Goal: Navigation & Orientation: Find specific page/section

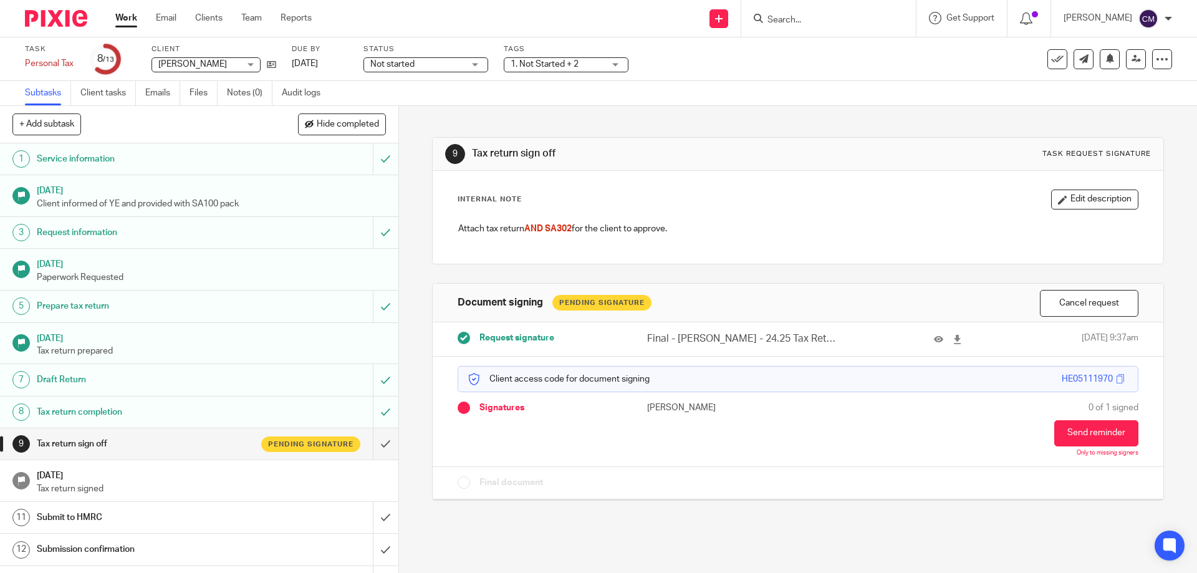
click at [45, 7] on div at bounding box center [51, 18] width 103 height 37
click at [47, 12] on img at bounding box center [56, 18] width 62 height 17
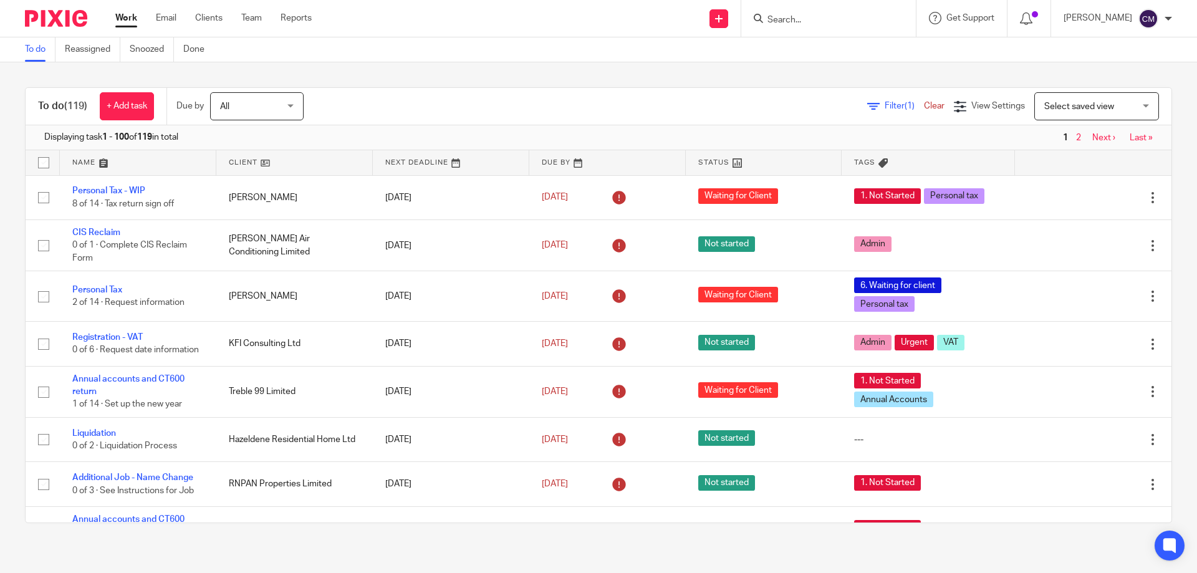
click at [836, 24] on input "Search" at bounding box center [822, 20] width 112 height 11
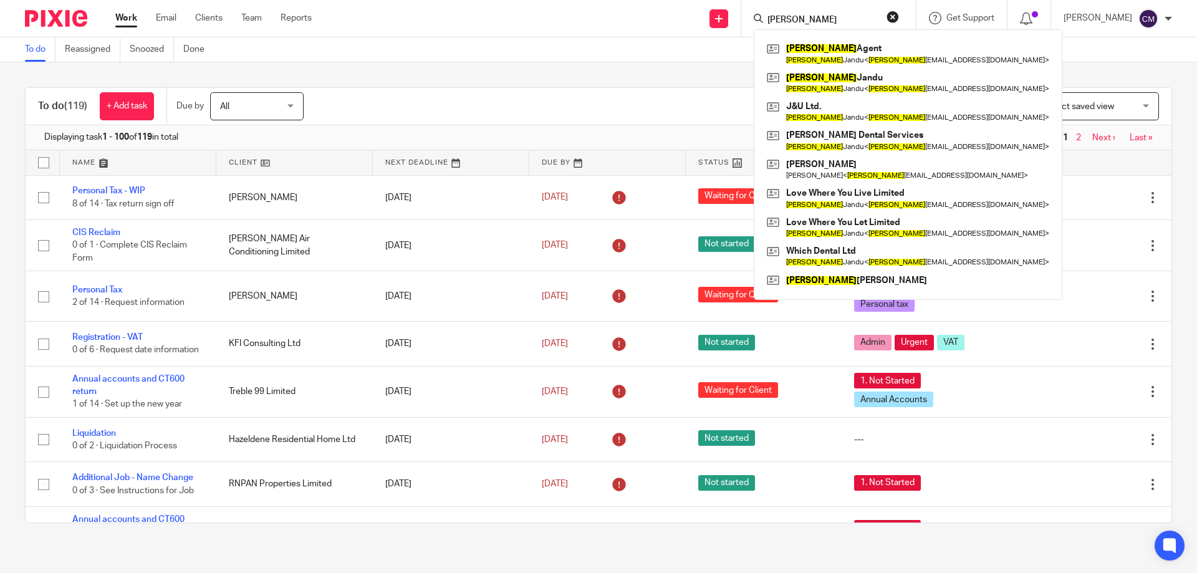
type input "hardeep"
click button "submit" at bounding box center [0, 0] width 0 height 0
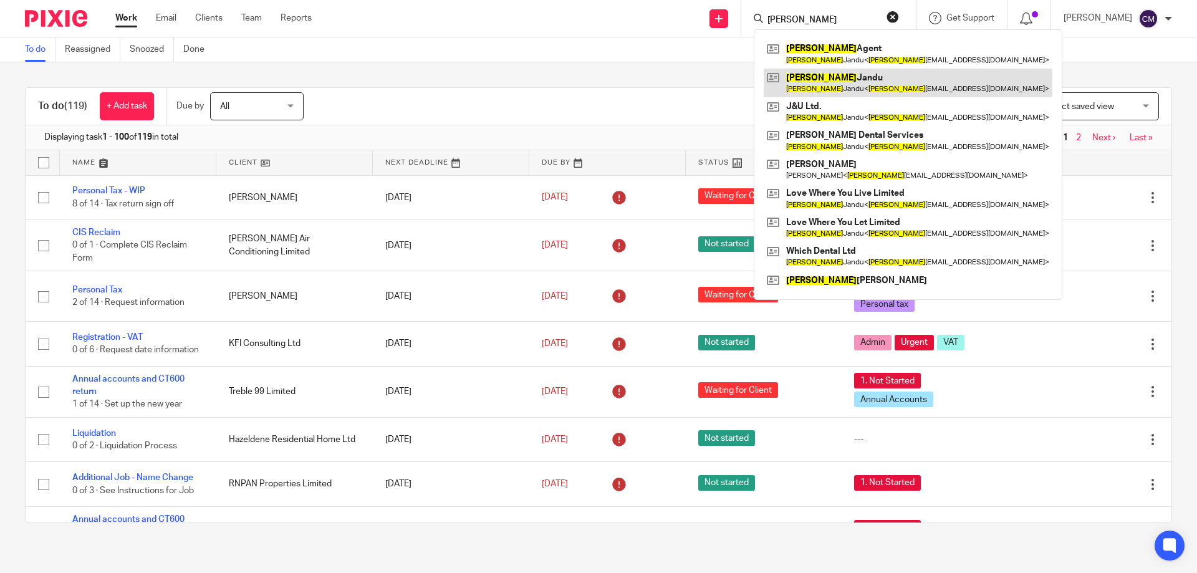
click at [825, 91] on link at bounding box center [908, 83] width 289 height 29
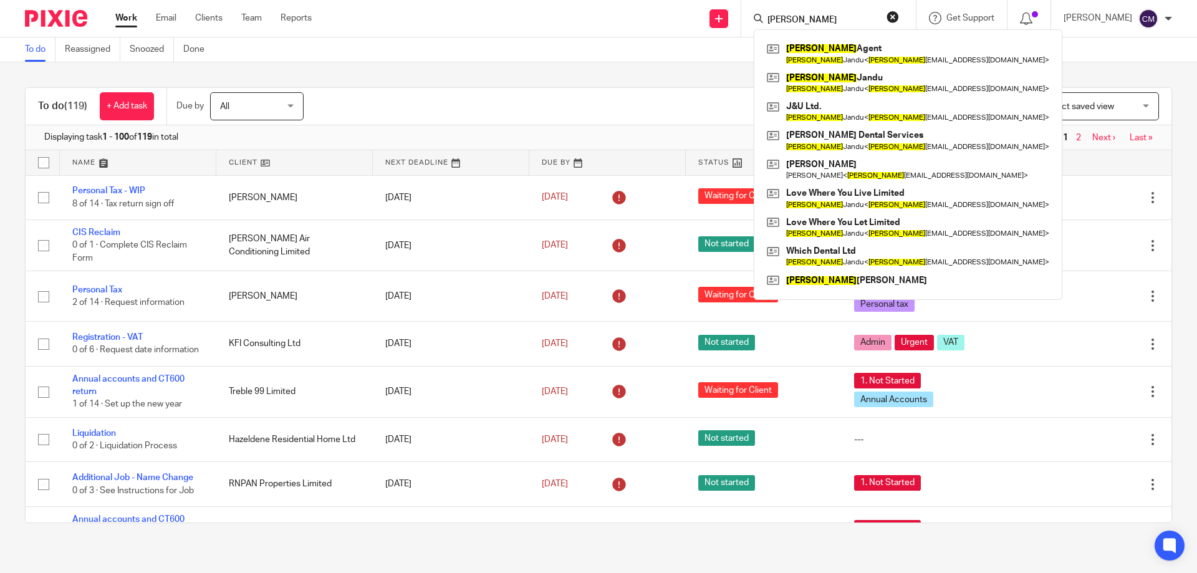
click at [615, 108] on div "Filter (1) Clear View Settings View Settings (1) Filters Clear Save Manage save…" at bounding box center [748, 106] width 846 height 28
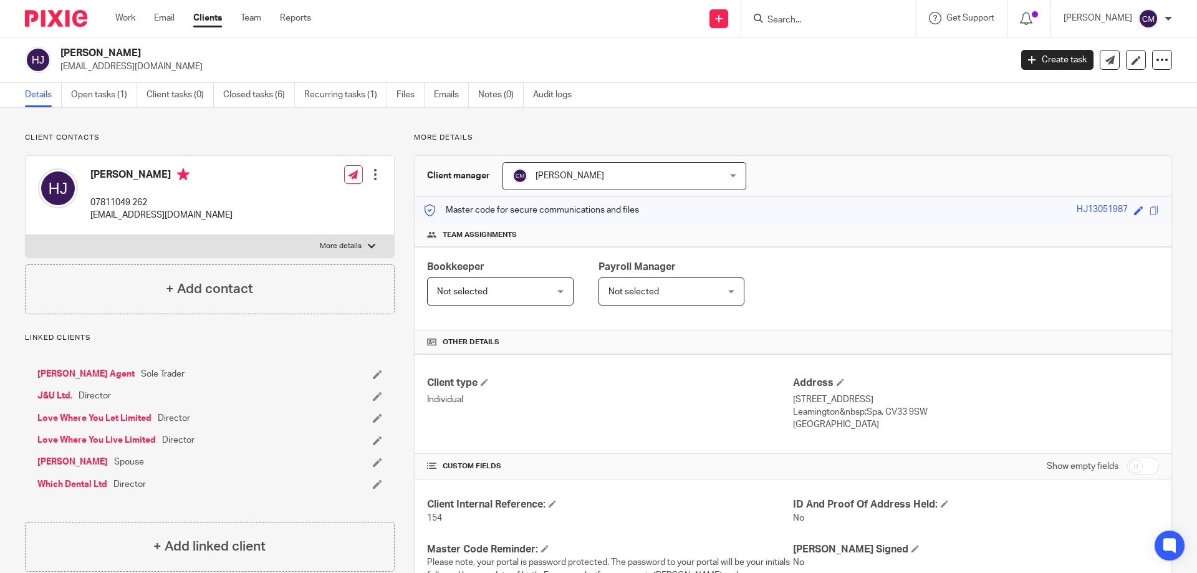
click at [797, 24] on input "Search" at bounding box center [822, 20] width 112 height 11
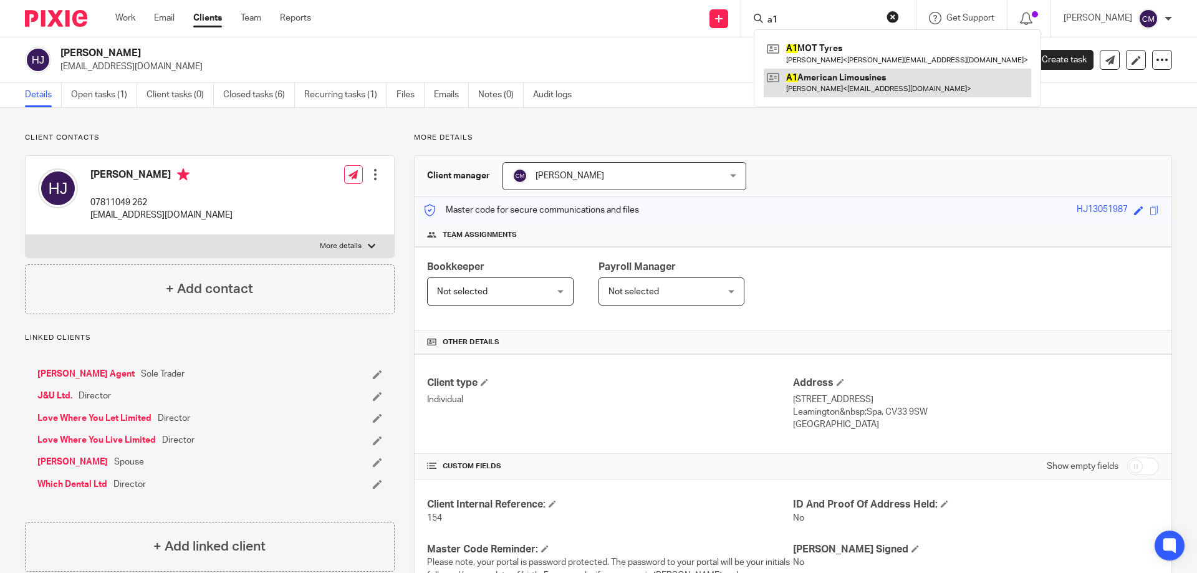
type input "a1"
click at [844, 90] on link at bounding box center [897, 83] width 267 height 29
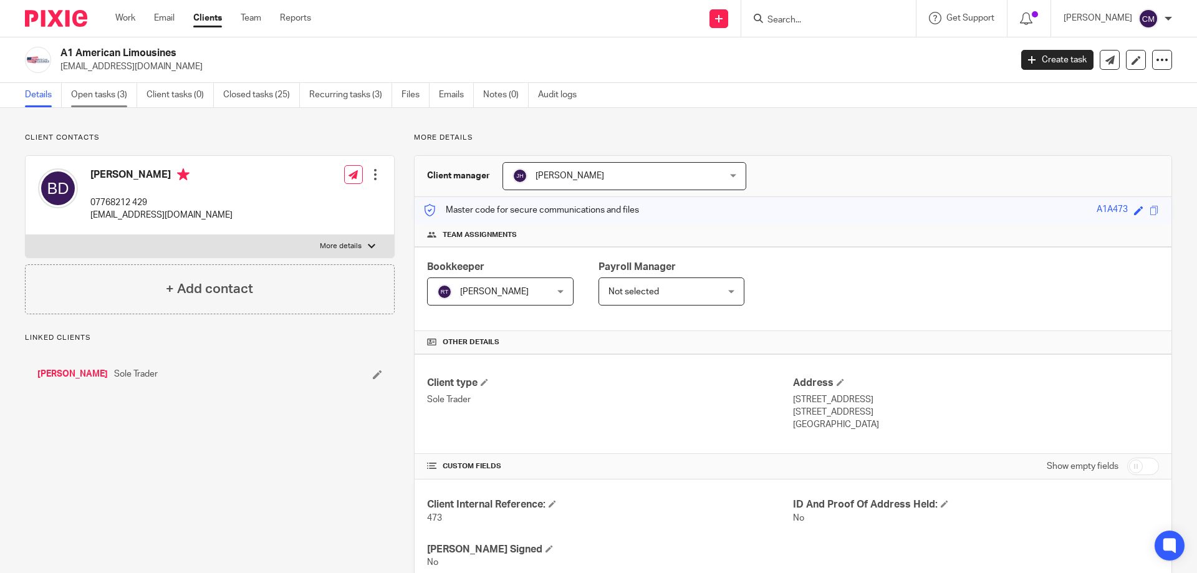
click at [129, 95] on link "Open tasks (3)" at bounding box center [104, 95] width 66 height 24
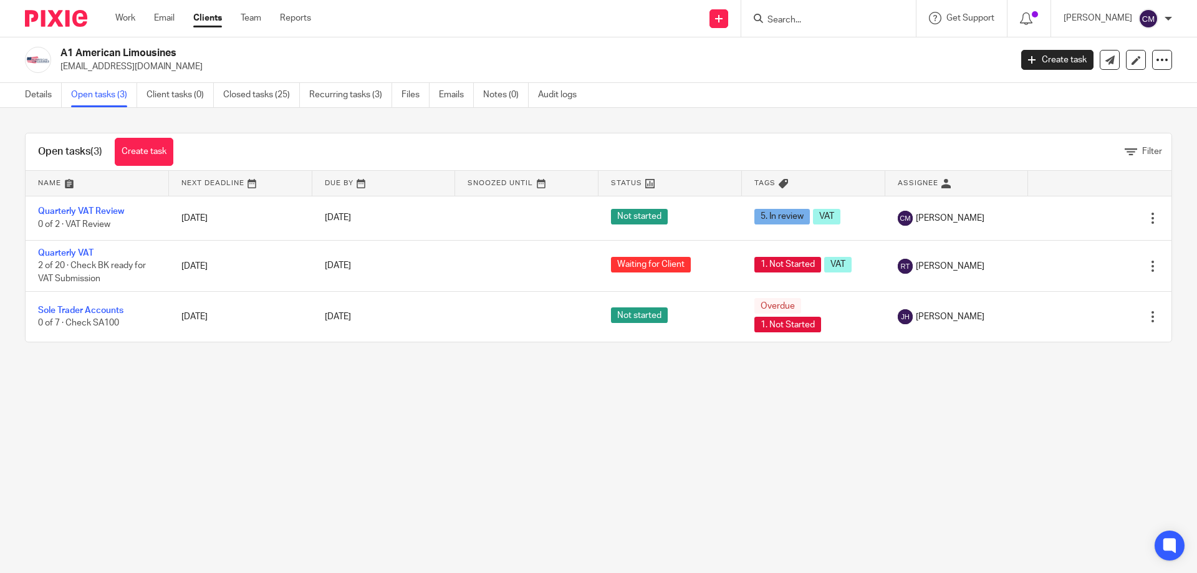
click at [839, 19] on input "Search" at bounding box center [822, 20] width 112 height 11
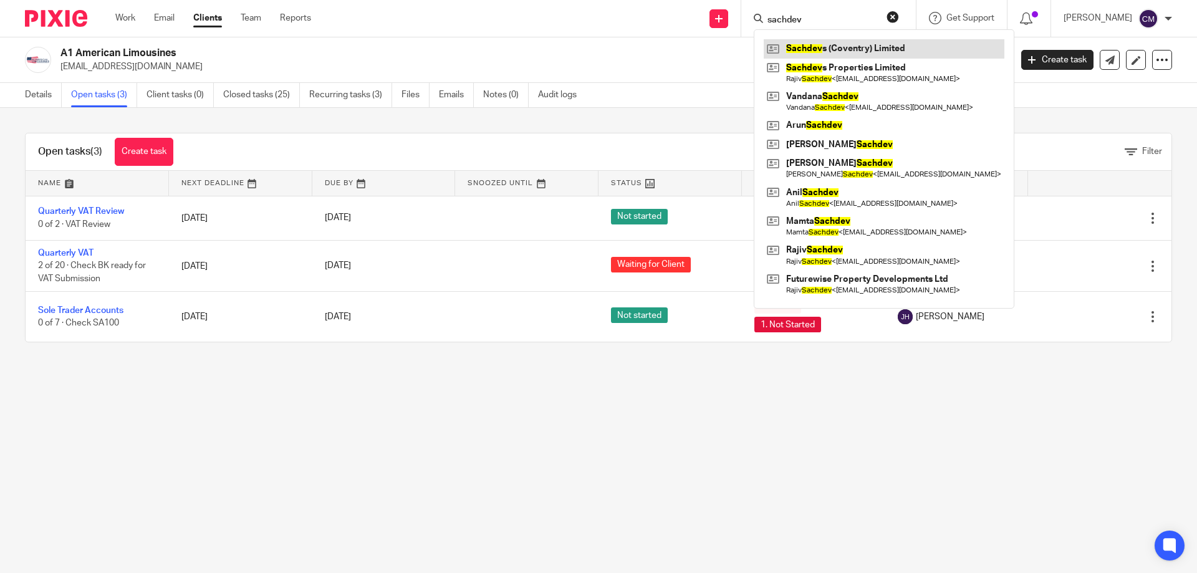
type input "sachdev"
click at [849, 52] on link at bounding box center [884, 48] width 241 height 19
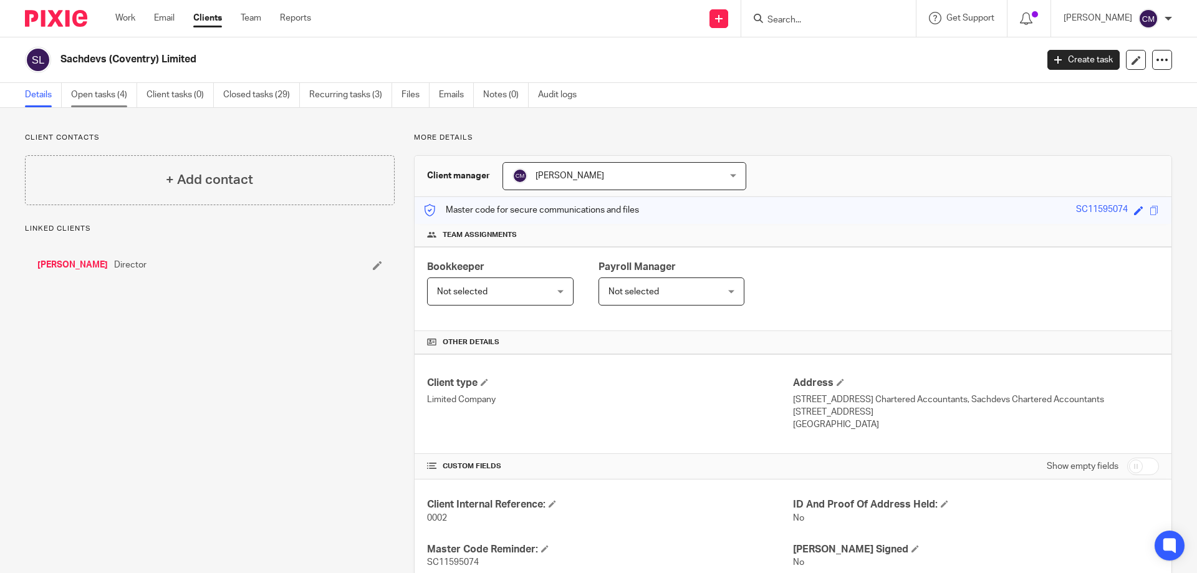
click at [79, 92] on link "Open tasks (4)" at bounding box center [104, 95] width 66 height 24
